Goal: Task Accomplishment & Management: Manage account settings

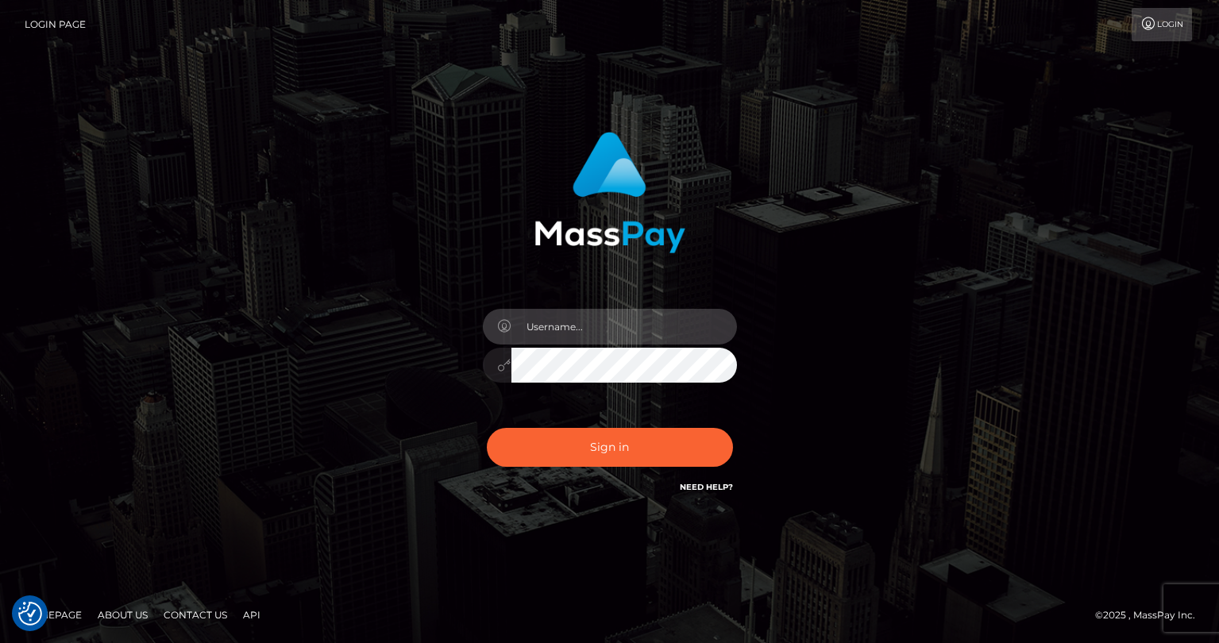
click at [546, 329] on input "text" at bounding box center [624, 327] width 226 height 36
type input "tatyanafansly1"
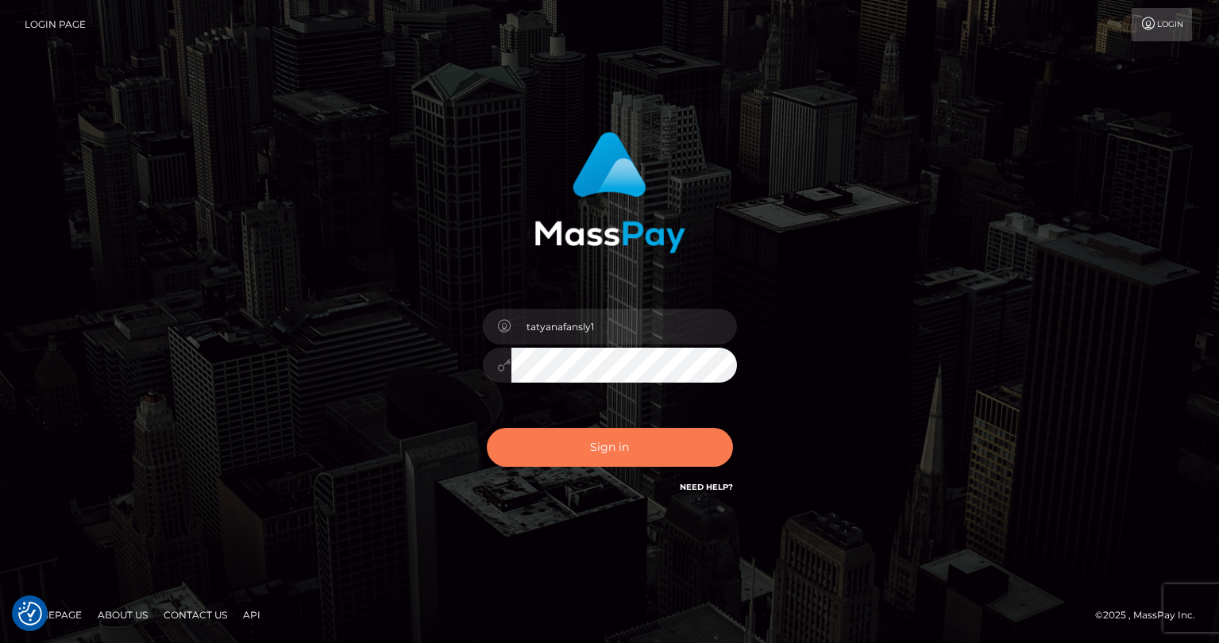
click at [601, 445] on button "Sign in" at bounding box center [610, 447] width 246 height 39
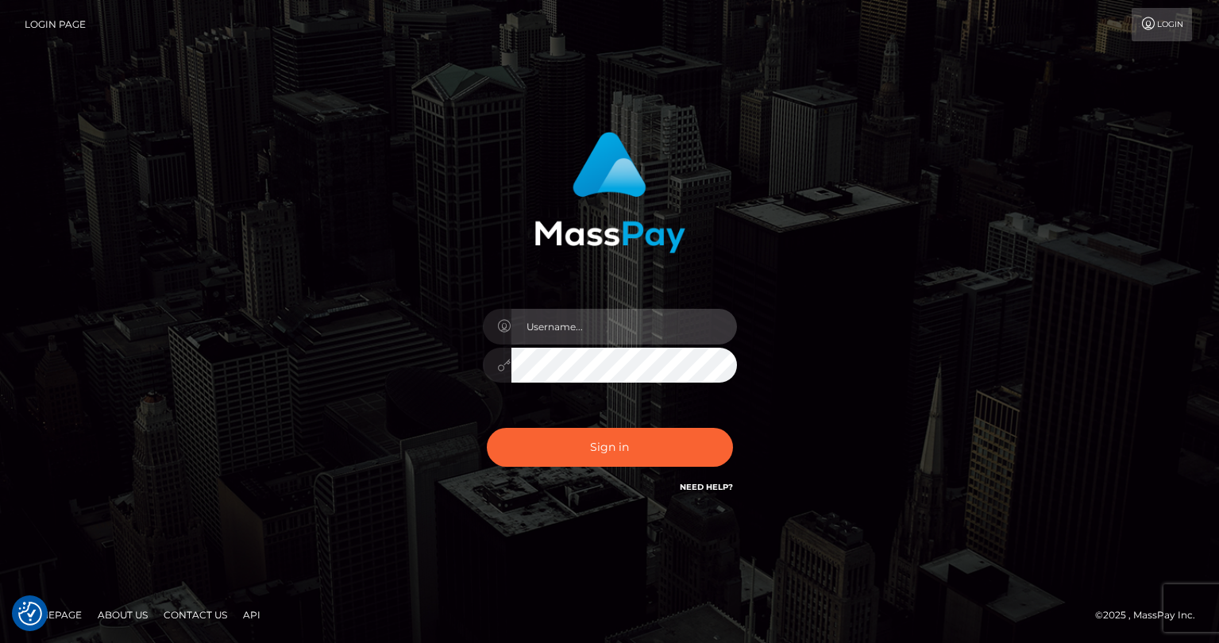
click at [596, 326] on input "text" at bounding box center [624, 327] width 226 height 36
type input "tatyanafansly1"
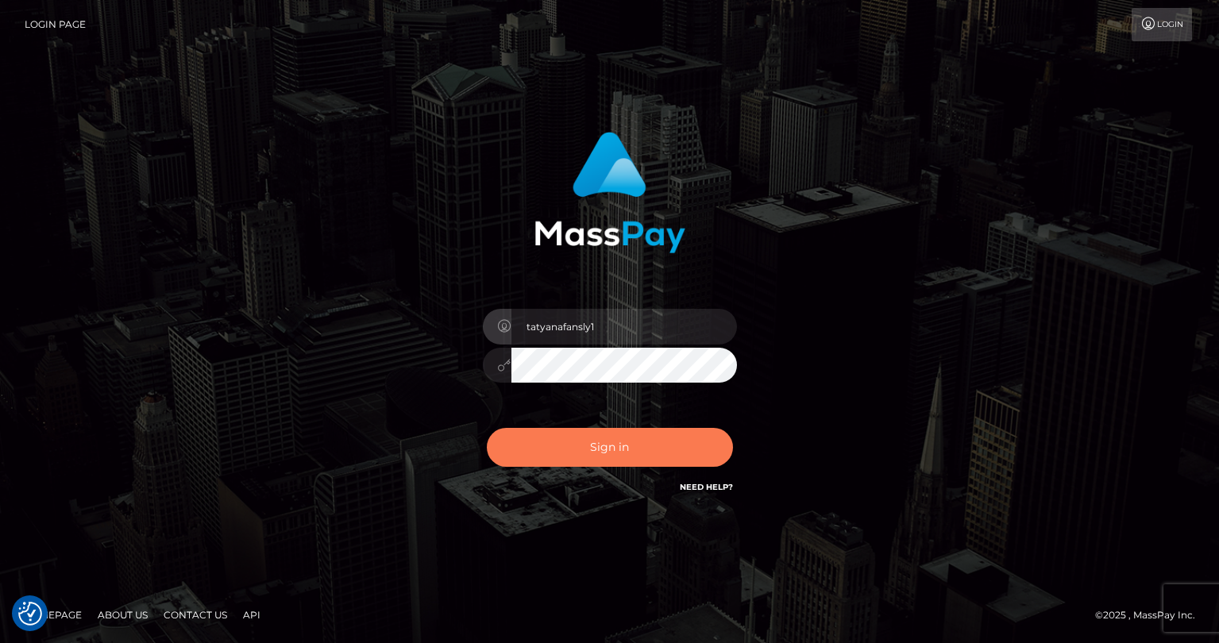
click at [604, 448] on button "Sign in" at bounding box center [610, 447] width 246 height 39
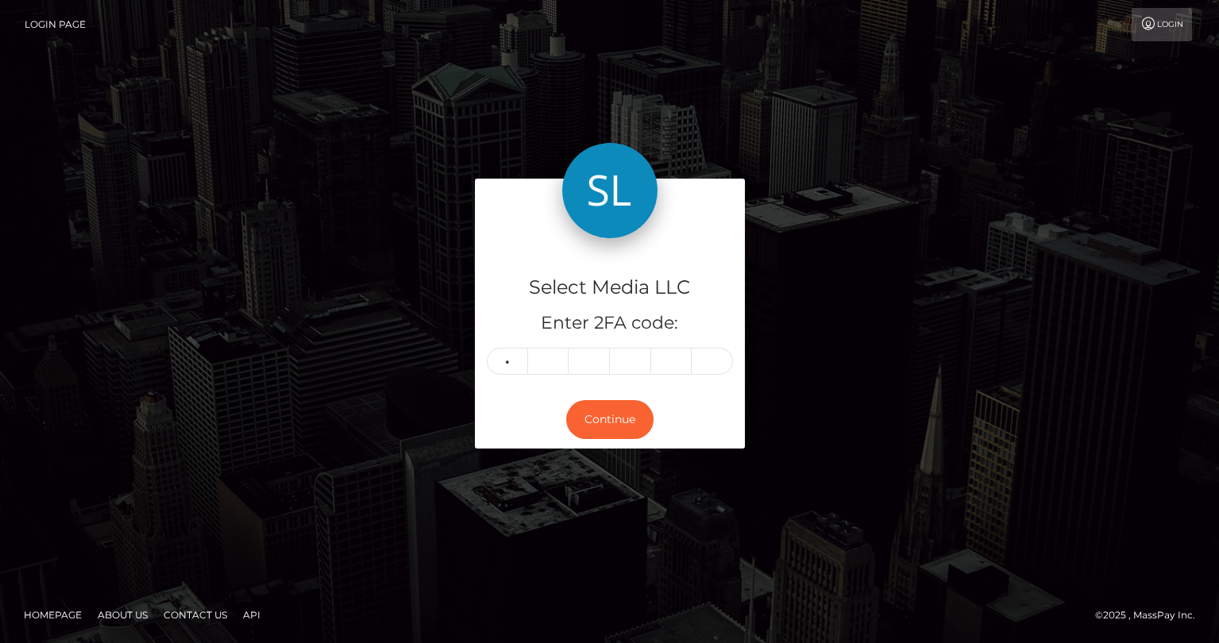
type input "1"
type input "2"
type input "9"
type input "6"
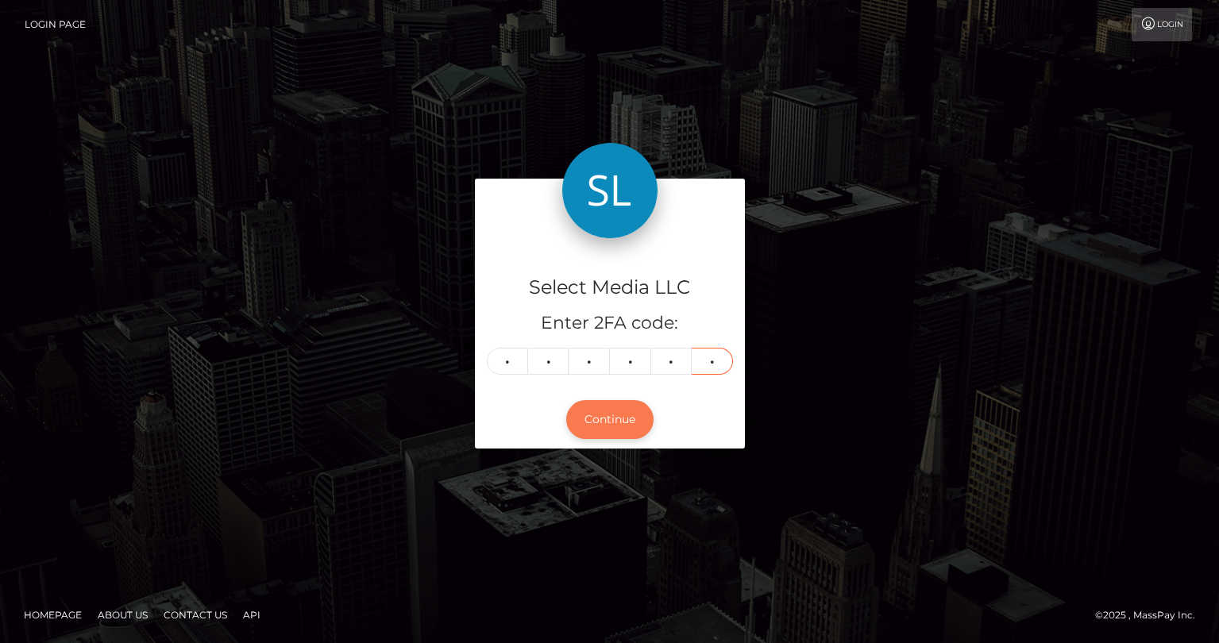
type input "3"
click at [631, 418] on button "Continue" at bounding box center [609, 419] width 87 height 39
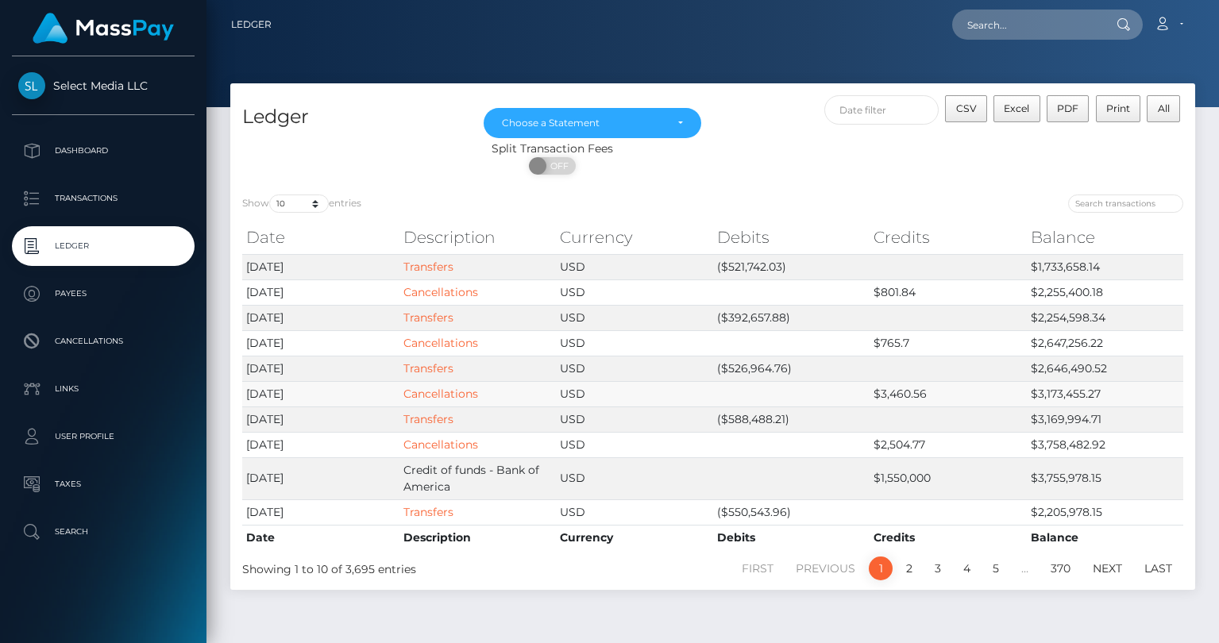
scroll to position [41, 0]
